Goal: Task Accomplishment & Management: Manage account settings

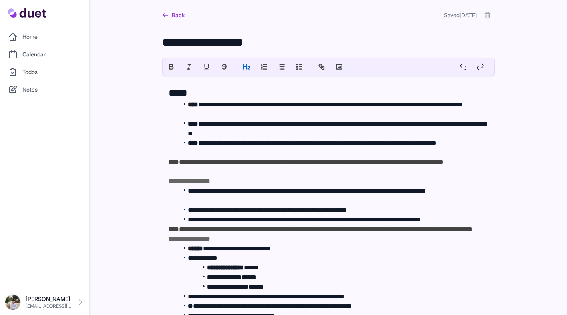
scroll to position [116, 0]
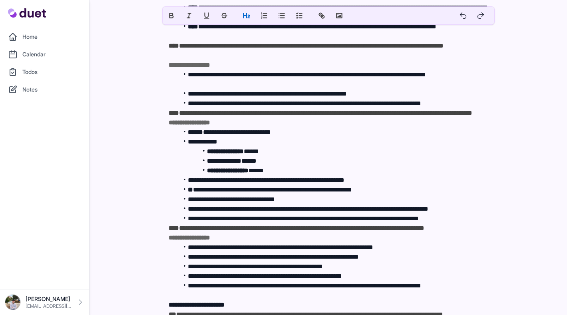
click at [50, 90] on link "Notes" at bounding box center [45, 90] width 80 height 16
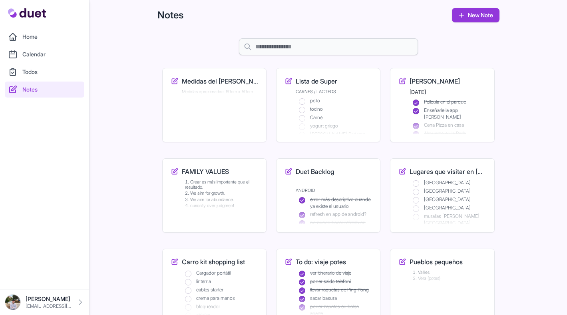
click at [315, 113] on ol "pollo tocino Carne yogurt griego [PERSON_NAME] Padamo leche entera la colmenare…" at bounding box center [335, 164] width 73 height 133
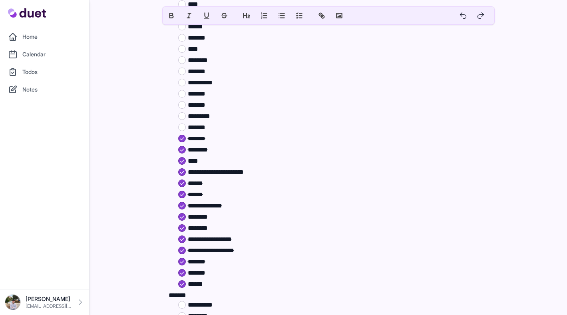
scroll to position [297, 0]
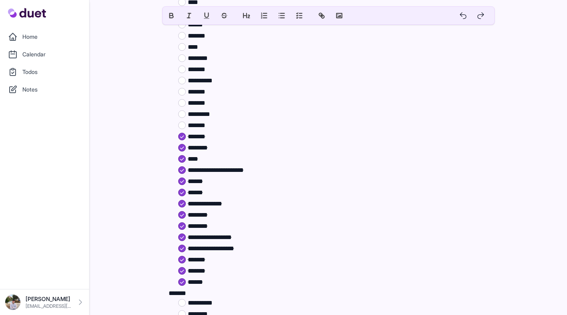
click at [188, 266] on span "To enrich screen reader interactions, please activate Accessibility in Grammarl…" at bounding box center [188, 266] width 0 height 0
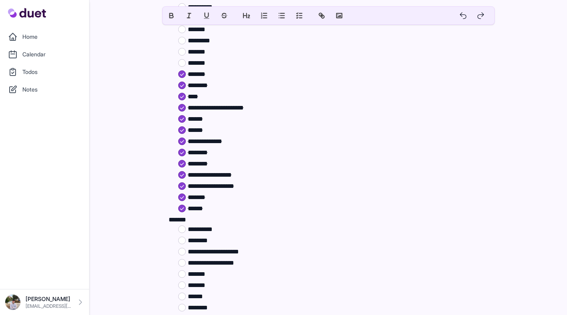
scroll to position [381, 0]
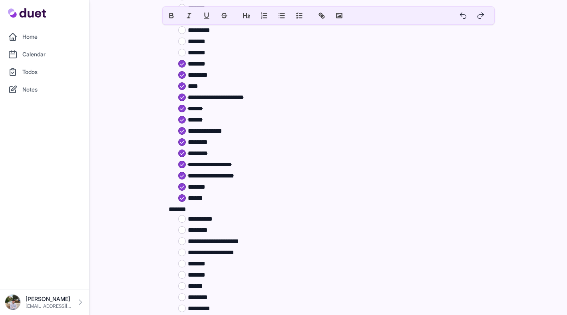
click at [188, 214] on span "To enrich screen reader interactions, please activate Accessibility in Grammarl…" at bounding box center [188, 214] width 0 height 0
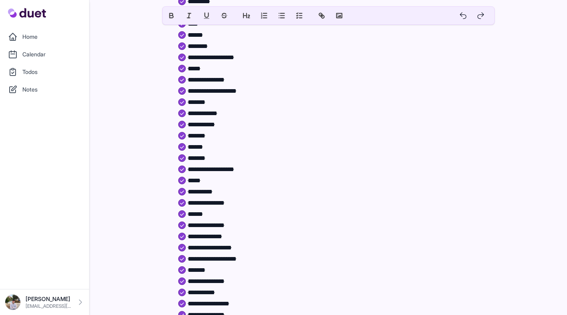
scroll to position [768, 0]
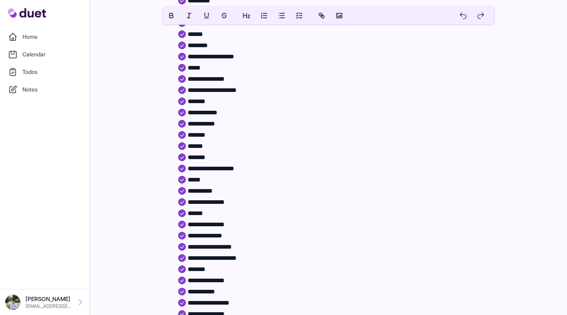
click at [188, 164] on span "To enrich screen reader interactions, please activate Accessibility in Grammarl…" at bounding box center [188, 164] width 0 height 0
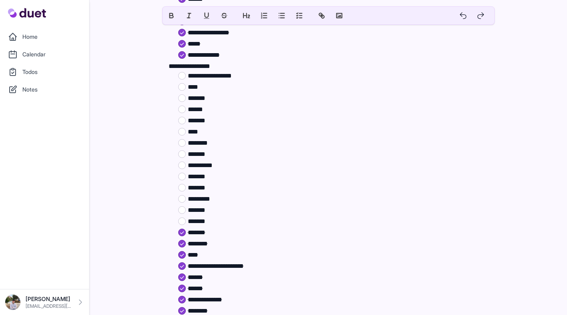
scroll to position [212, 0]
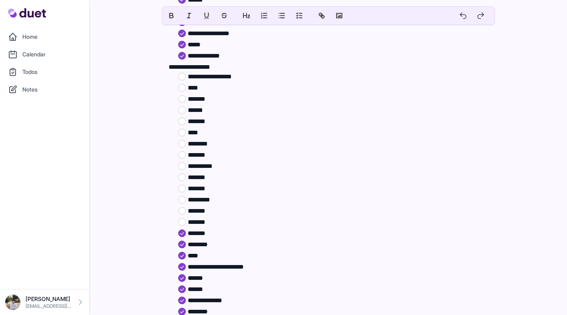
click at [188, 173] on span "To enrich screen reader interactions, please activate Accessibility in Grammarl…" at bounding box center [188, 173] width 0 height 0
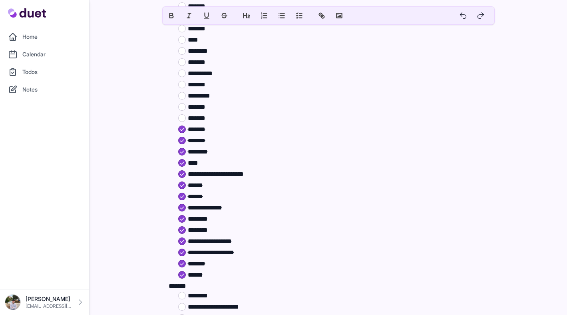
scroll to position [309, 0]
